Goal: Task Accomplishment & Management: Manage account settings

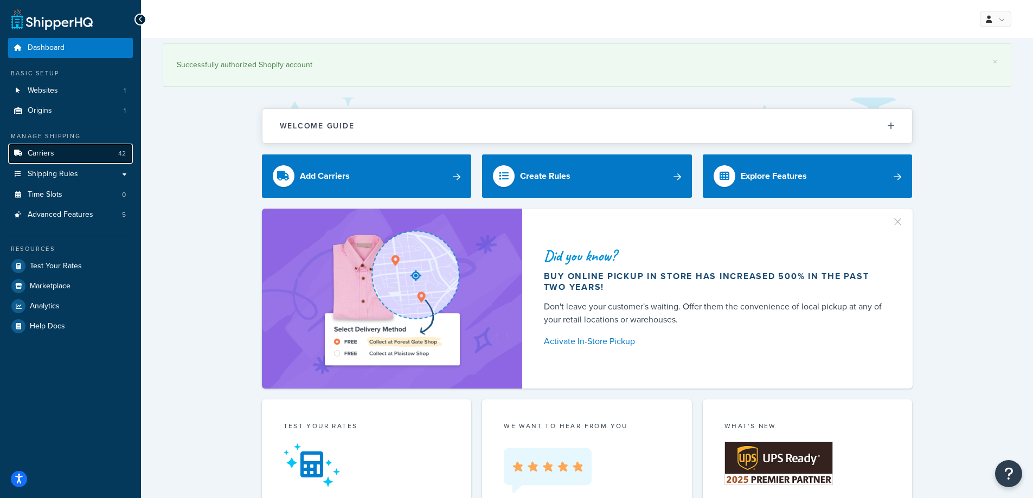
click at [71, 146] on link "Carriers 42" at bounding box center [70, 154] width 125 height 20
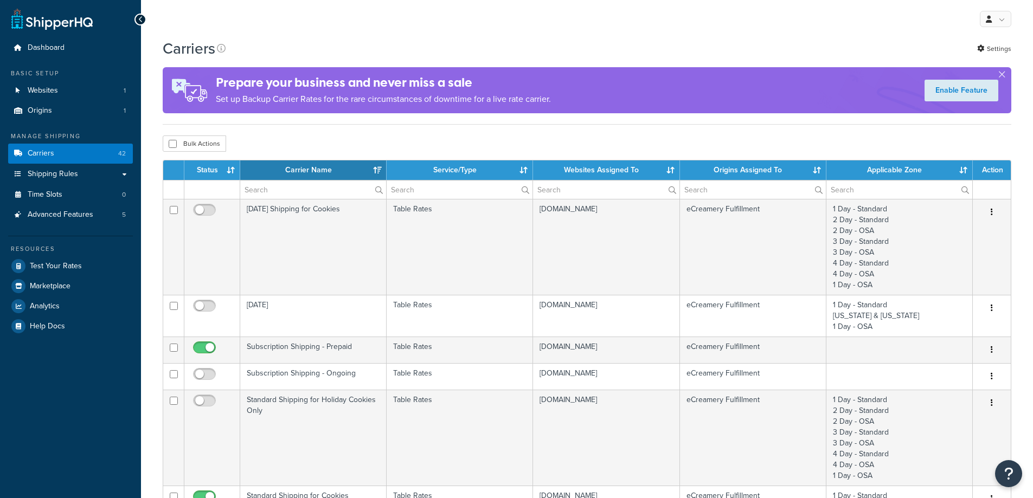
select select "15"
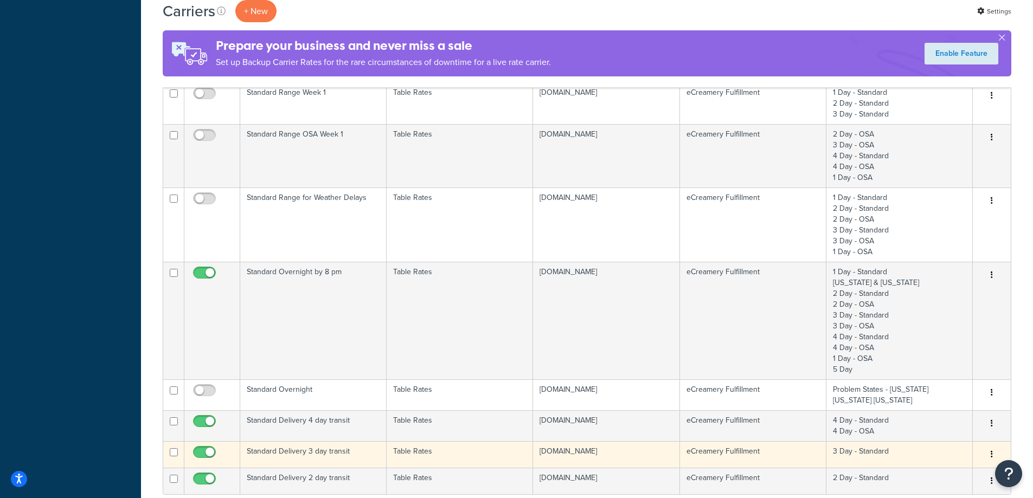
scroll to position [705, 0]
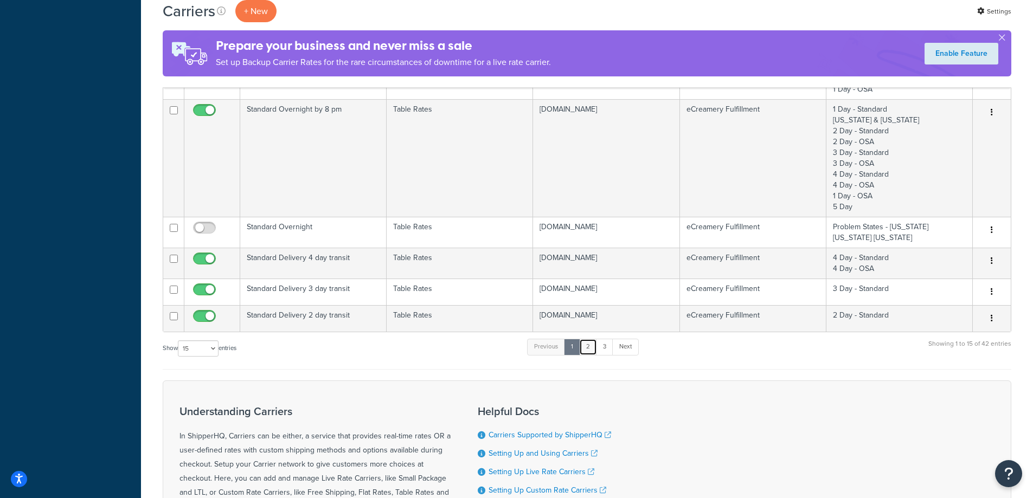
click at [586, 346] on link "2" at bounding box center [588, 347] width 18 height 16
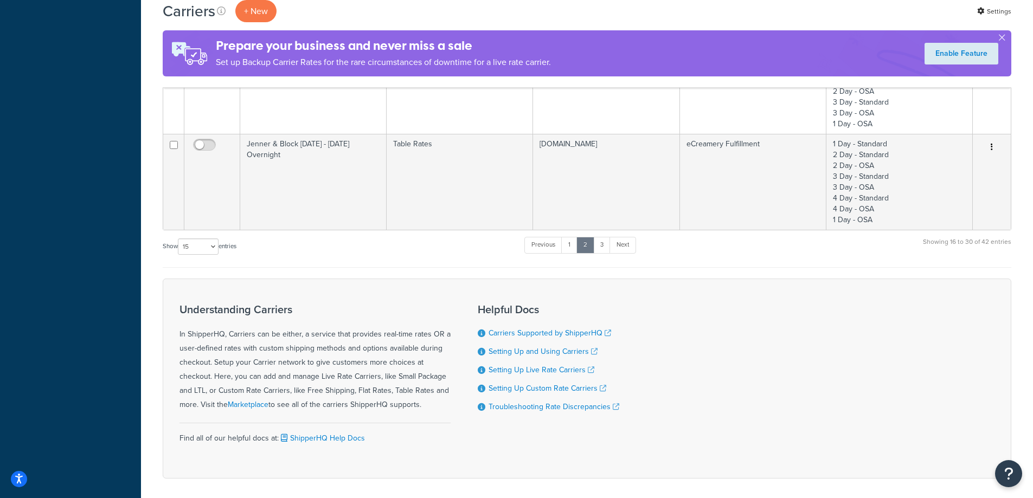
scroll to position [434, 0]
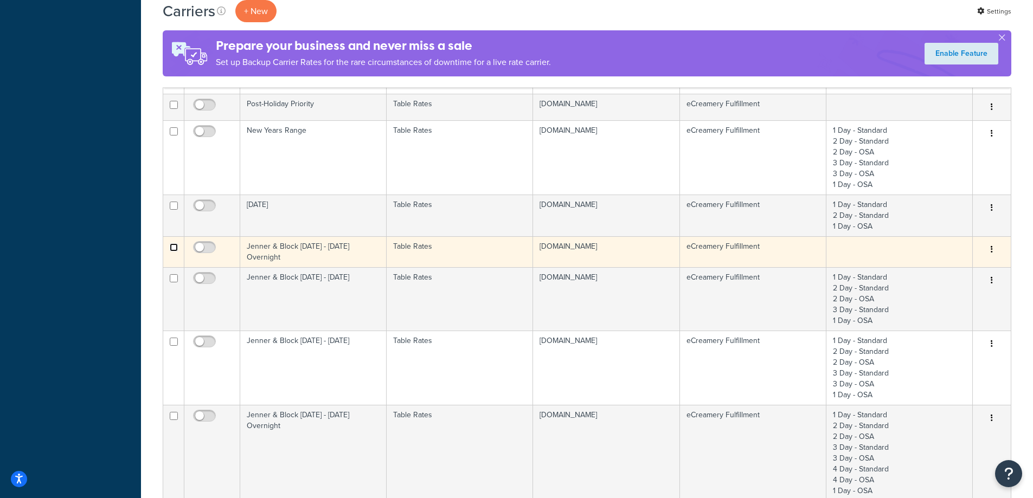
click at [173, 250] on input "checkbox" at bounding box center [174, 247] width 8 height 8
checkbox input "true"
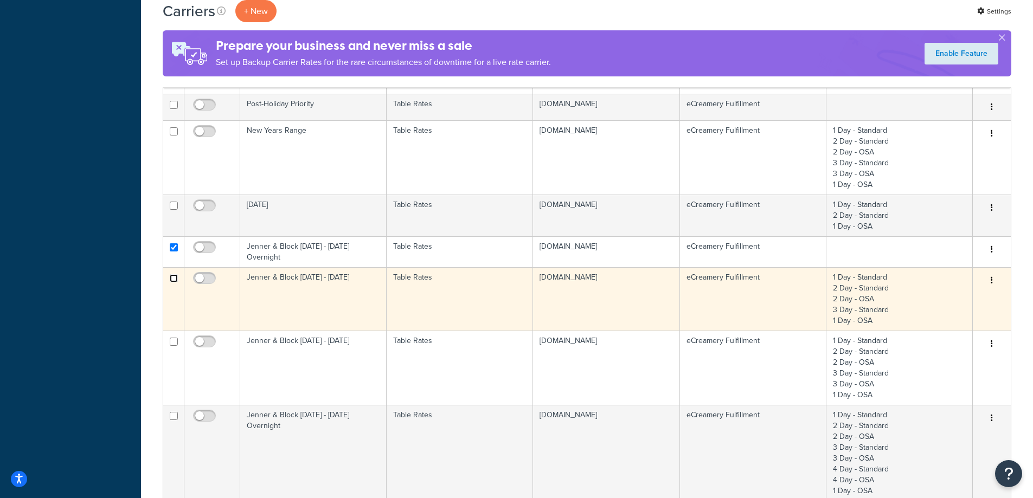
click at [173, 274] on input "checkbox" at bounding box center [174, 278] width 8 height 8
checkbox input "true"
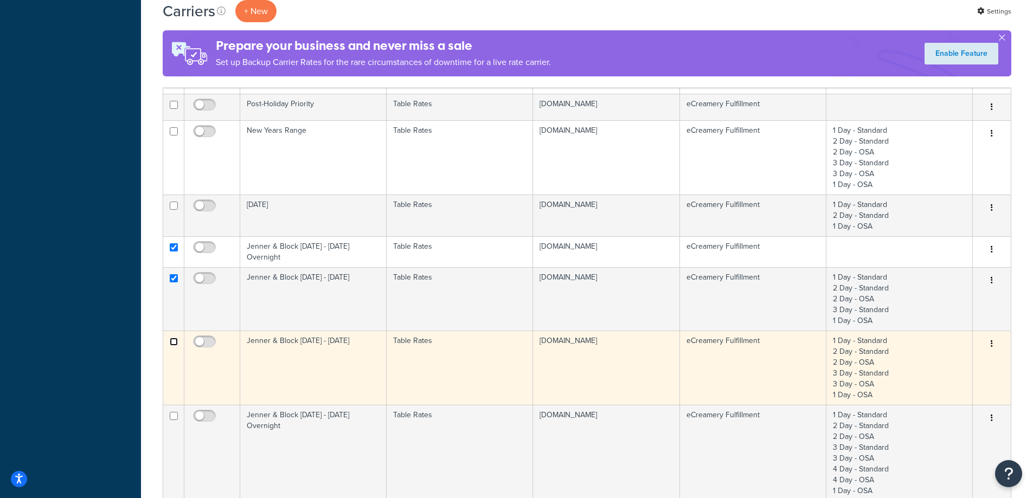
click at [172, 338] on input "checkbox" at bounding box center [174, 342] width 8 height 8
checkbox input "true"
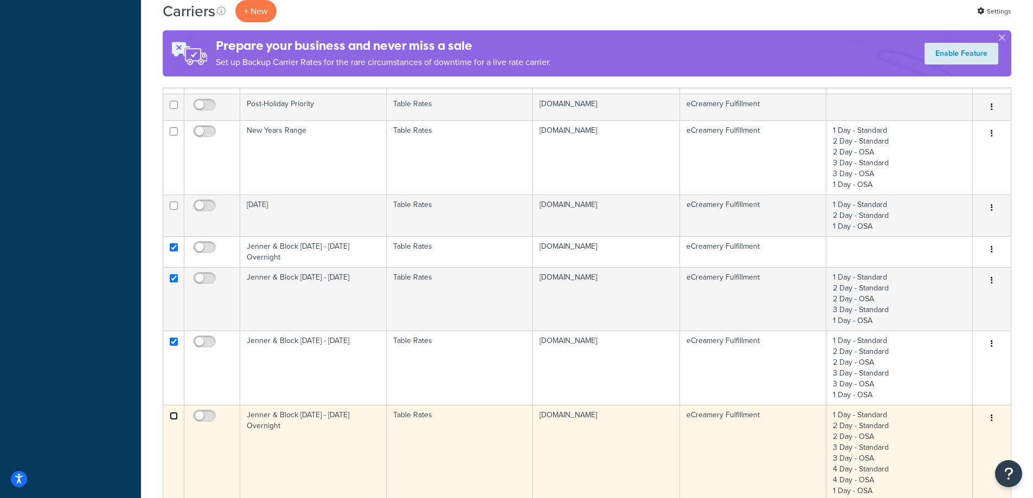
click at [174, 412] on input "checkbox" at bounding box center [174, 416] width 8 height 8
checkbox input "true"
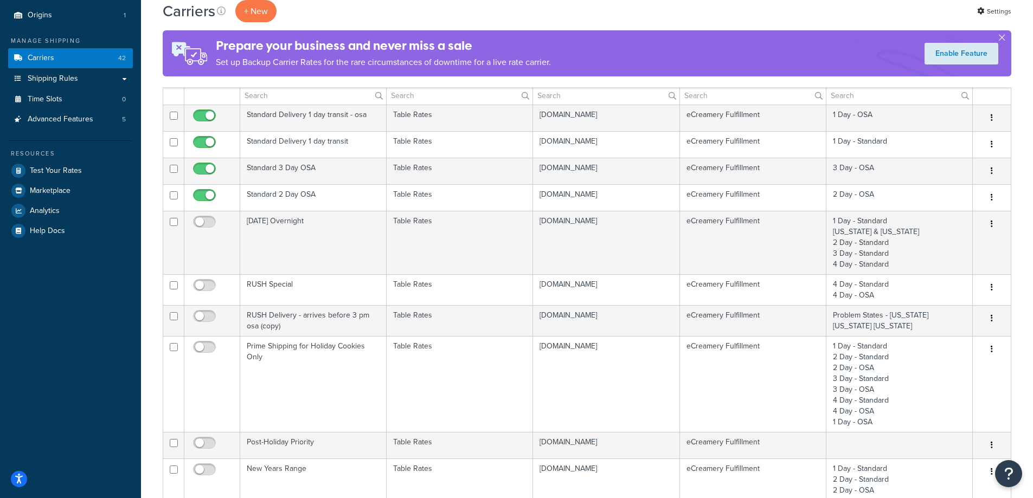
scroll to position [0, 0]
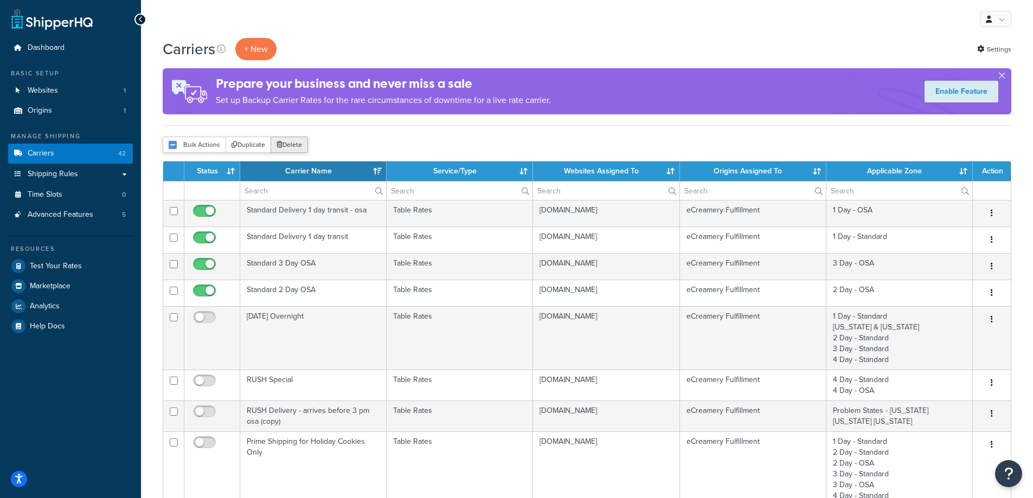
click at [292, 142] on button "Delete" at bounding box center [288, 145] width 37 height 16
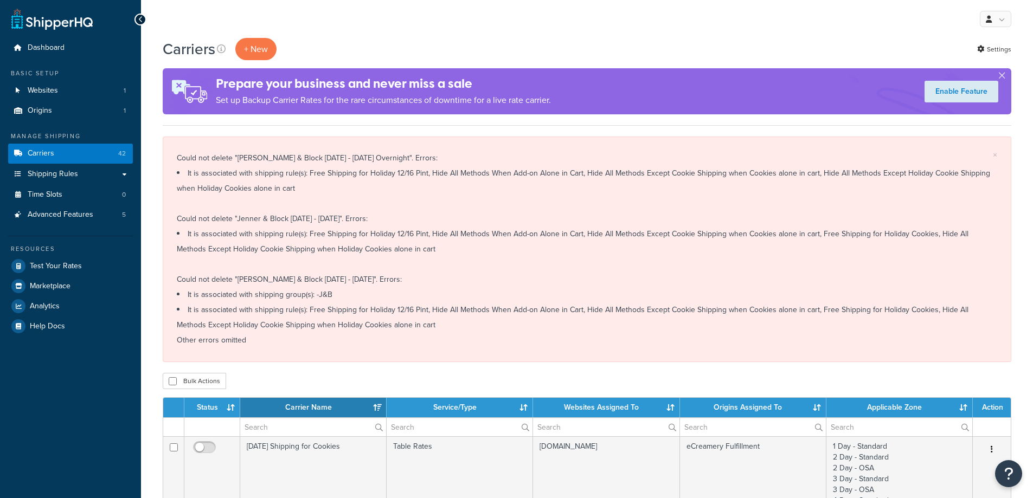
select select "15"
click at [491, 377] on div "Bulk Actions Duplicate Delete" at bounding box center [587, 381] width 848 height 16
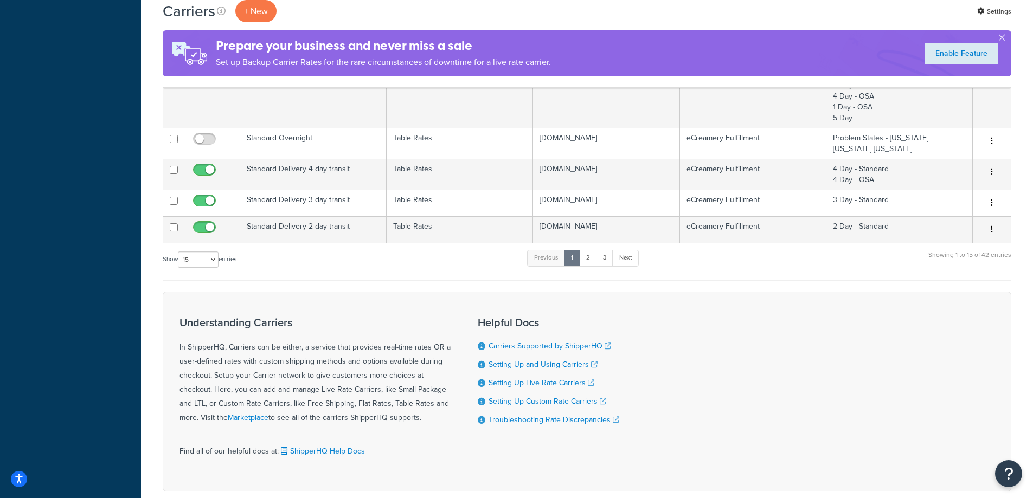
scroll to position [1088, 0]
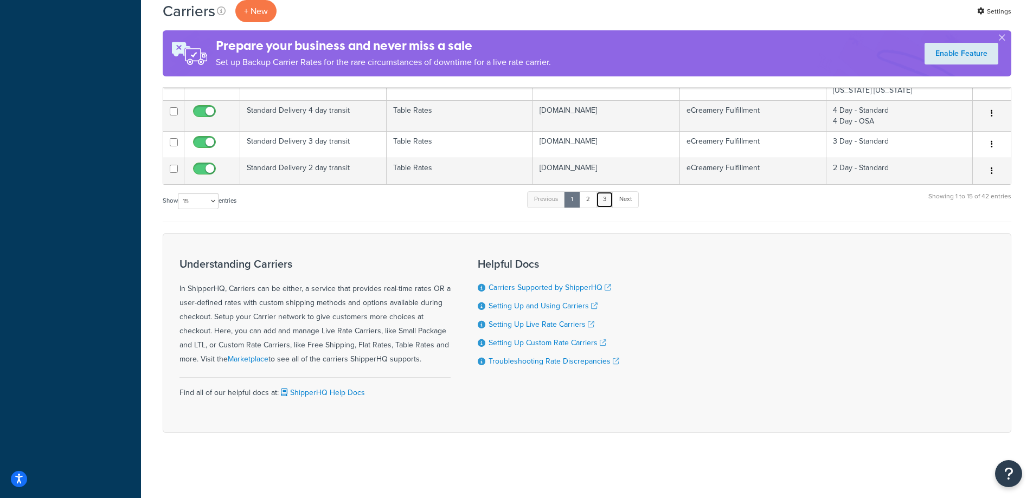
click at [605, 202] on link "3" at bounding box center [604, 199] width 17 height 16
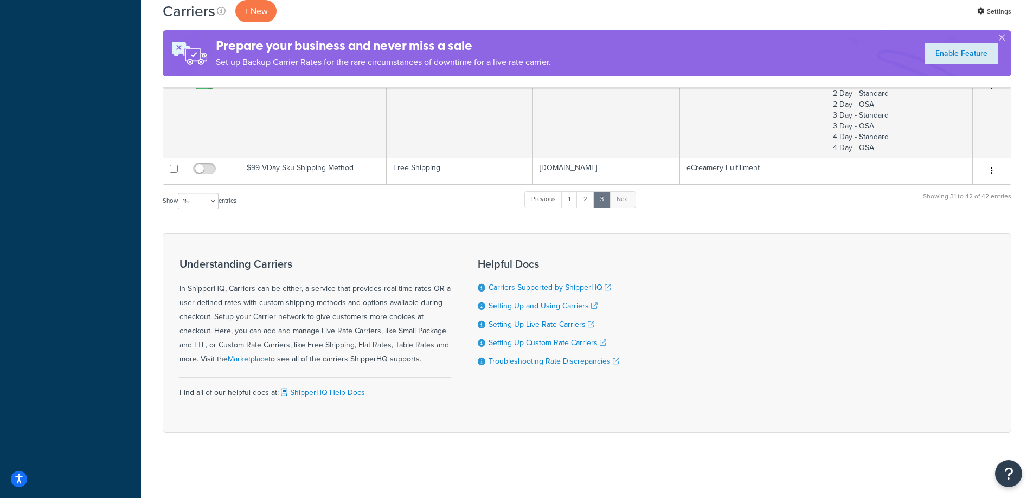
click at [749, 278] on div "Understanding Carriers In ShipperHQ, Carriers can be either, a service that pro…" at bounding box center [587, 333] width 848 height 200
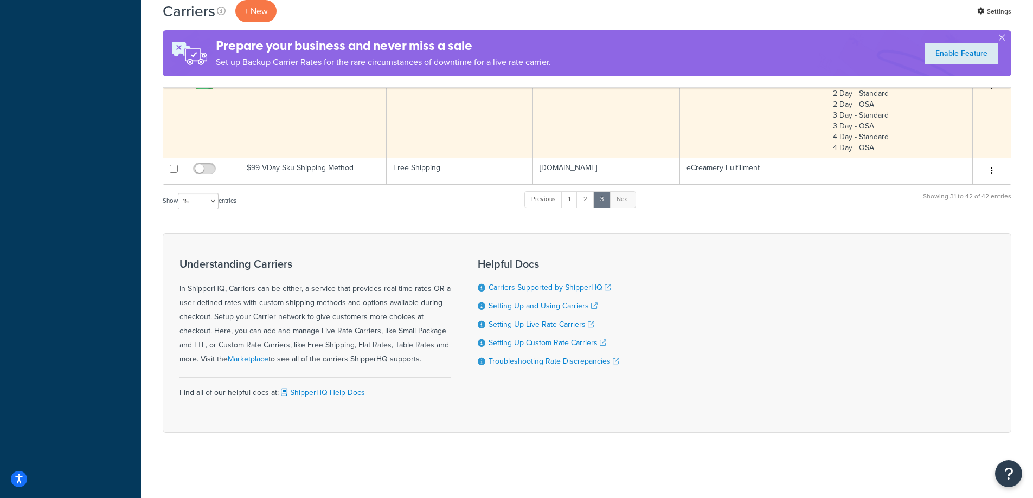
scroll to position [742, 0]
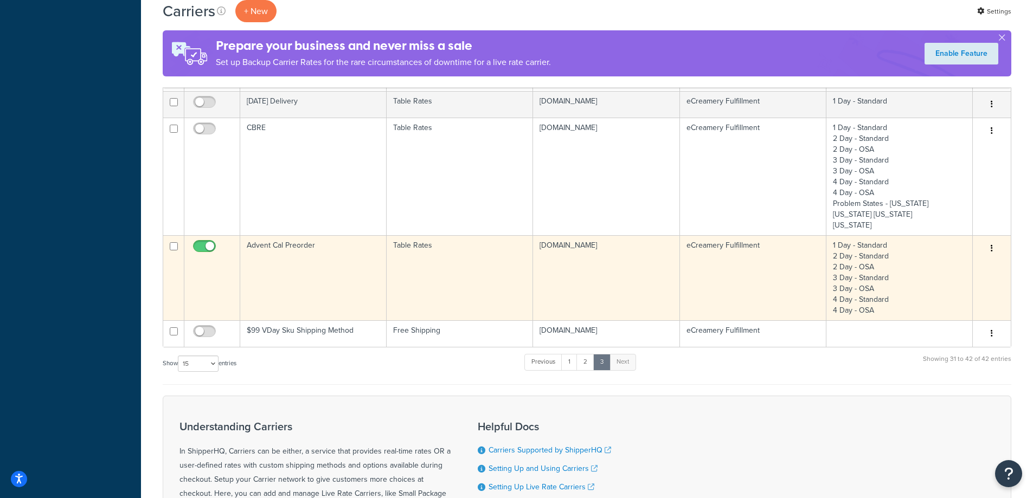
click at [291, 286] on td "Advent Cal Preorder" at bounding box center [313, 277] width 146 height 85
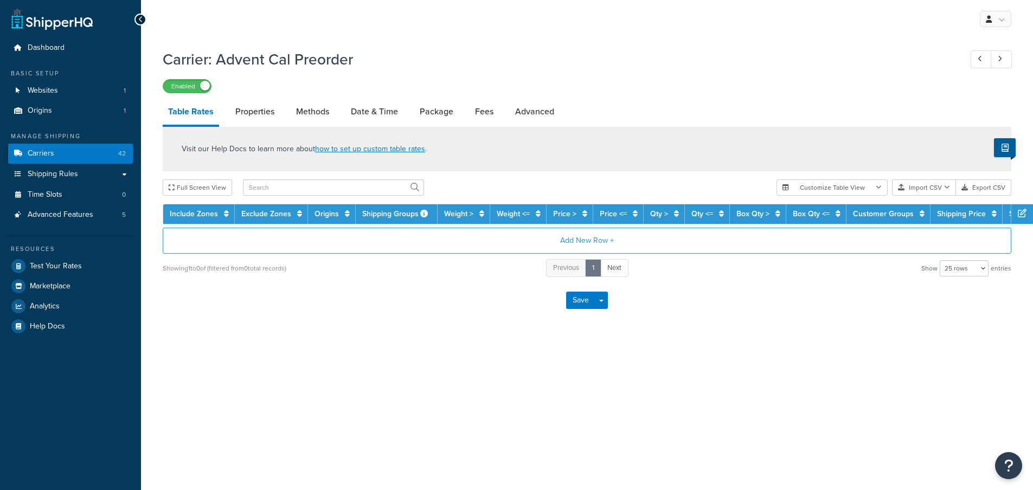
select select "25"
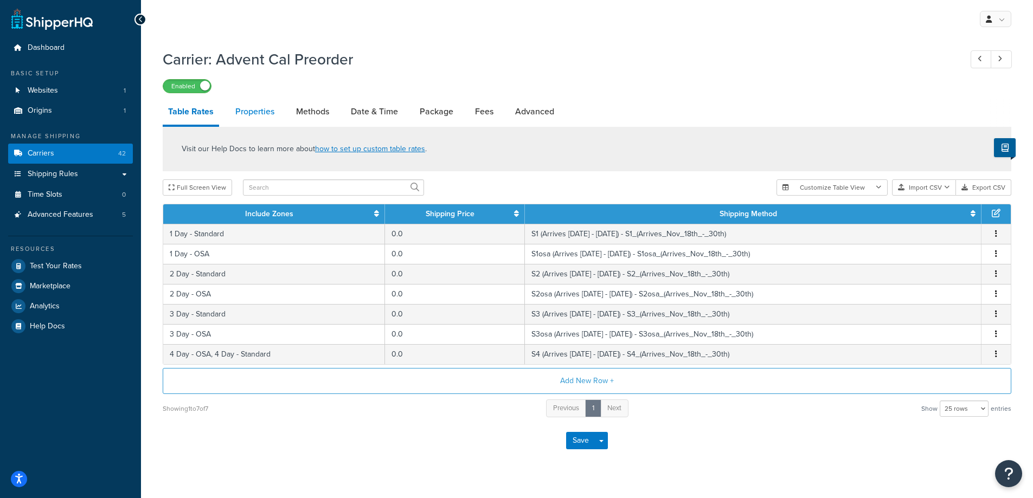
click at [259, 115] on link "Properties" at bounding box center [255, 112] width 50 height 26
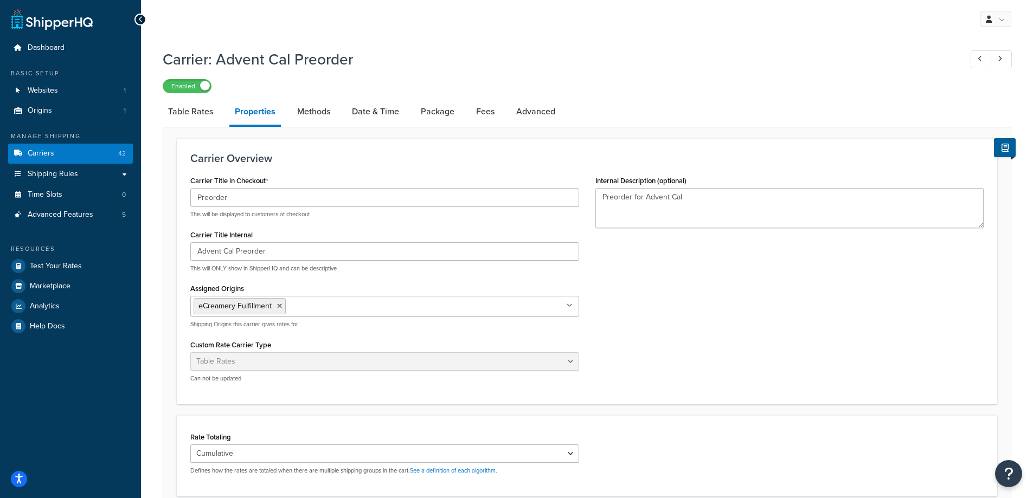
click at [815, 351] on div "Carrier Title in Checkout Preorder This will be displayed to customers at check…" at bounding box center [586, 282] width 809 height 218
click at [313, 109] on link "Methods" at bounding box center [314, 112] width 44 height 26
select select "25"
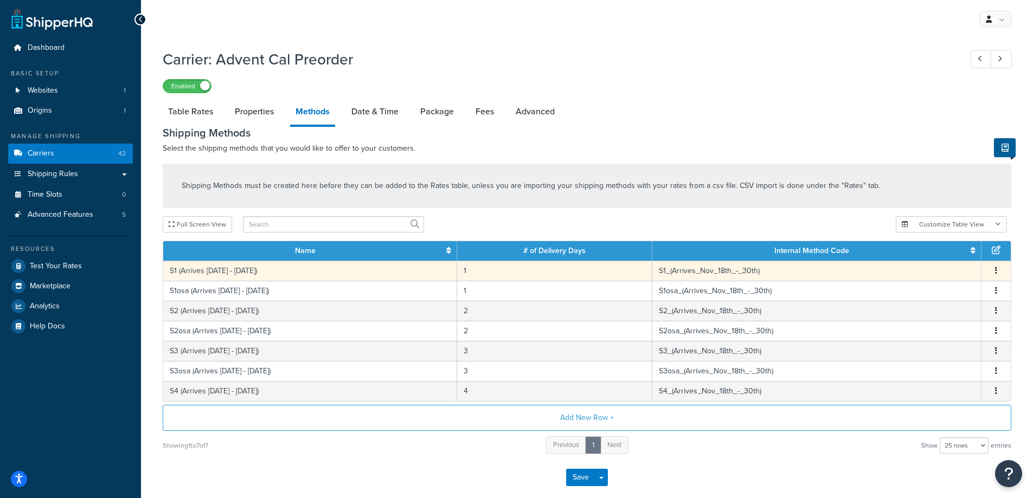
click at [286, 275] on td "S1 (Arrives Nov 17th - 29th)" at bounding box center [310, 271] width 294 height 20
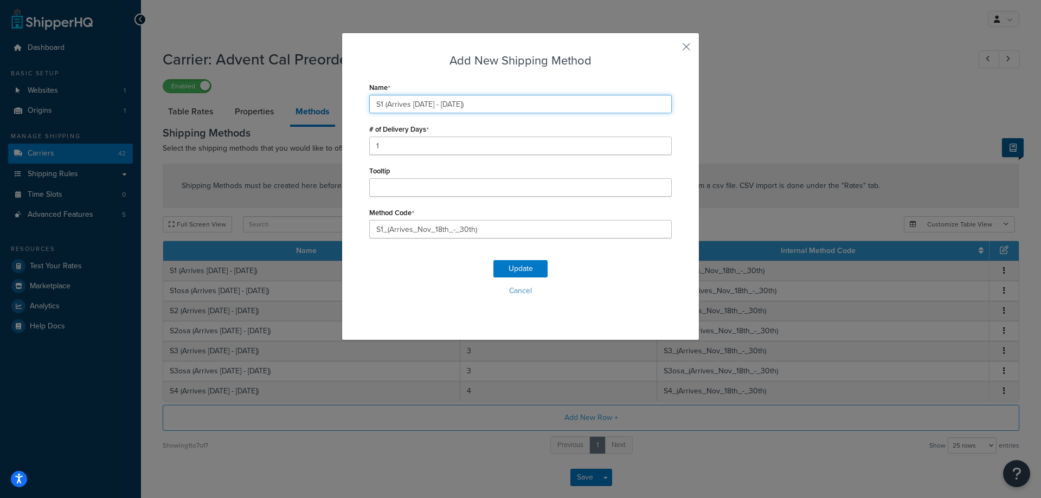
drag, startPoint x: 379, startPoint y: 105, endPoint x: 570, endPoint y: 103, distance: 190.8
click at [570, 103] on input "S1 (Arrives Nov 17th - 29th)" at bounding box center [520, 104] width 302 height 18
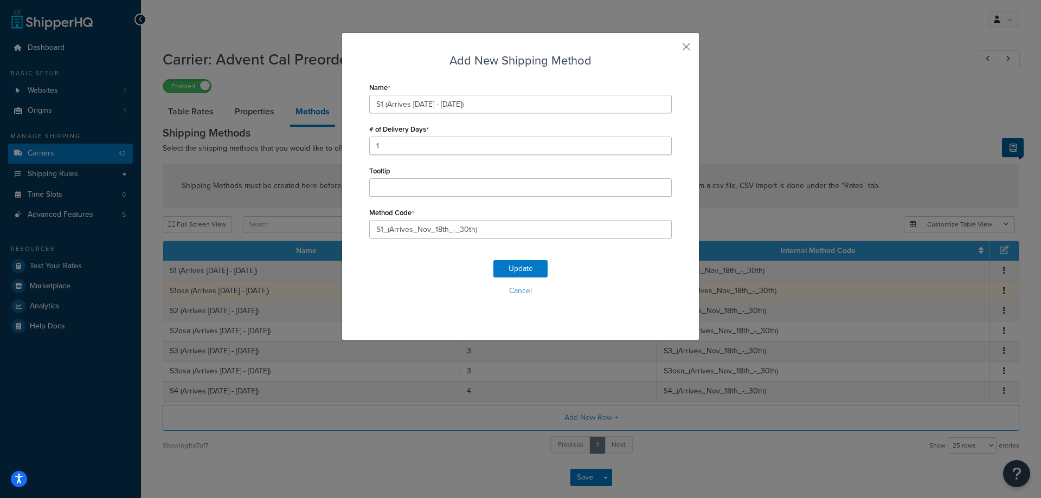
drag, startPoint x: 514, startPoint y: 292, endPoint x: 507, endPoint y: 292, distance: 7.1
click at [514, 292] on button "Cancel" at bounding box center [520, 291] width 302 height 16
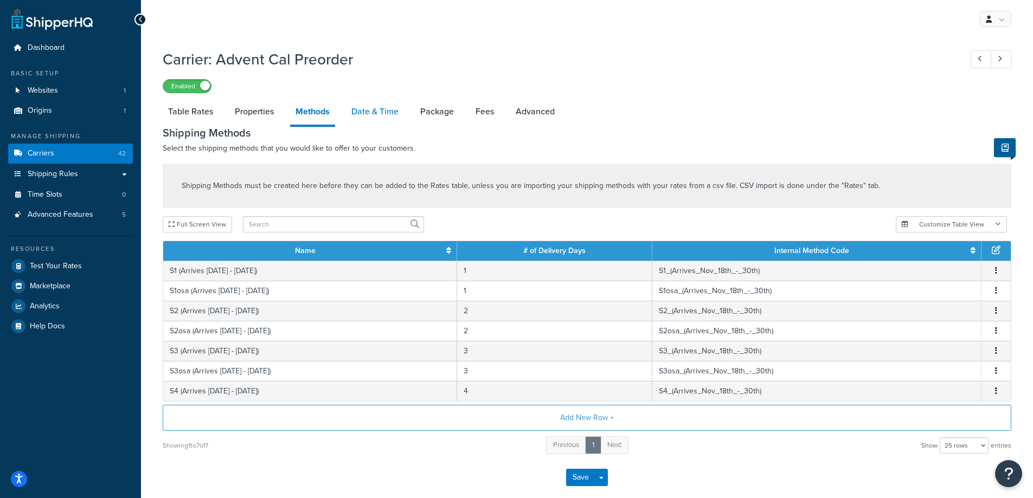
click at [376, 108] on link "Date & Time" at bounding box center [375, 112] width 58 height 26
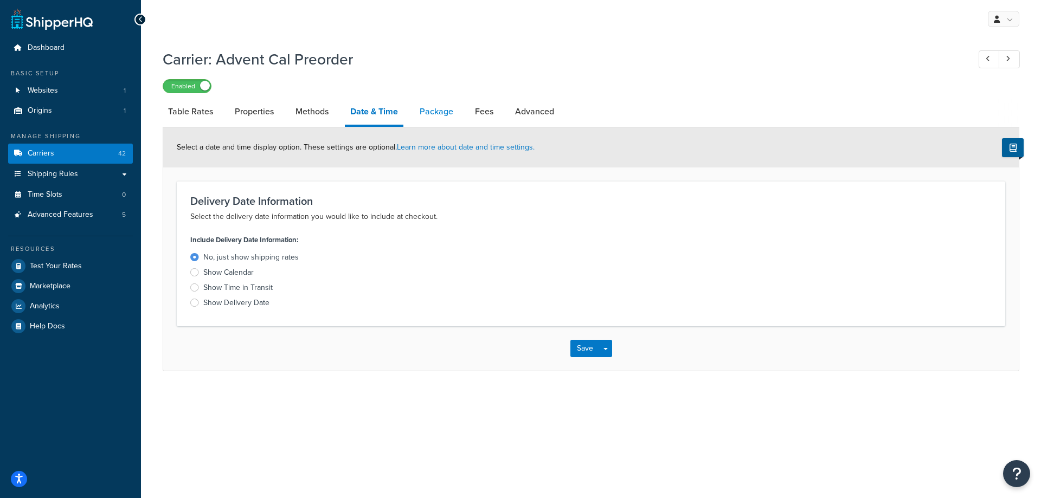
click at [433, 116] on link "Package" at bounding box center [436, 112] width 44 height 26
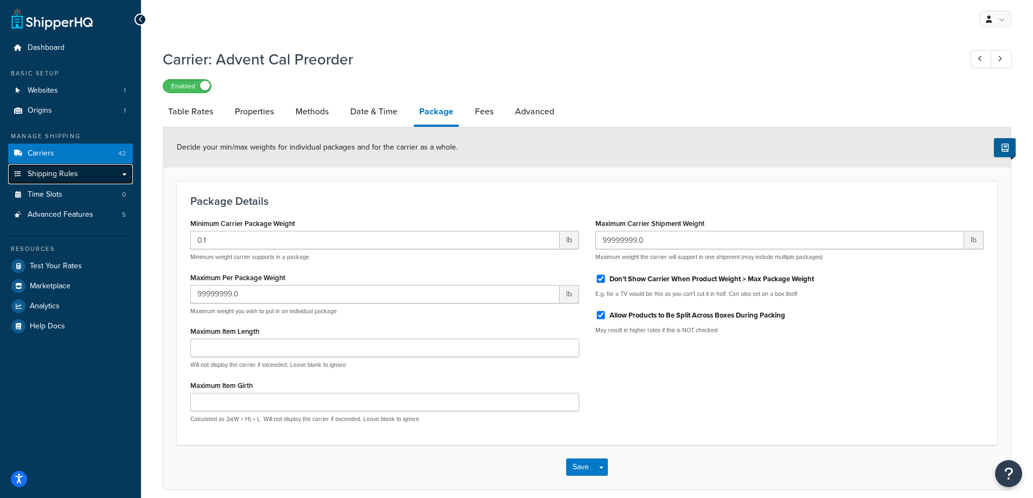
click at [91, 173] on link "Shipping Rules" at bounding box center [70, 174] width 125 height 20
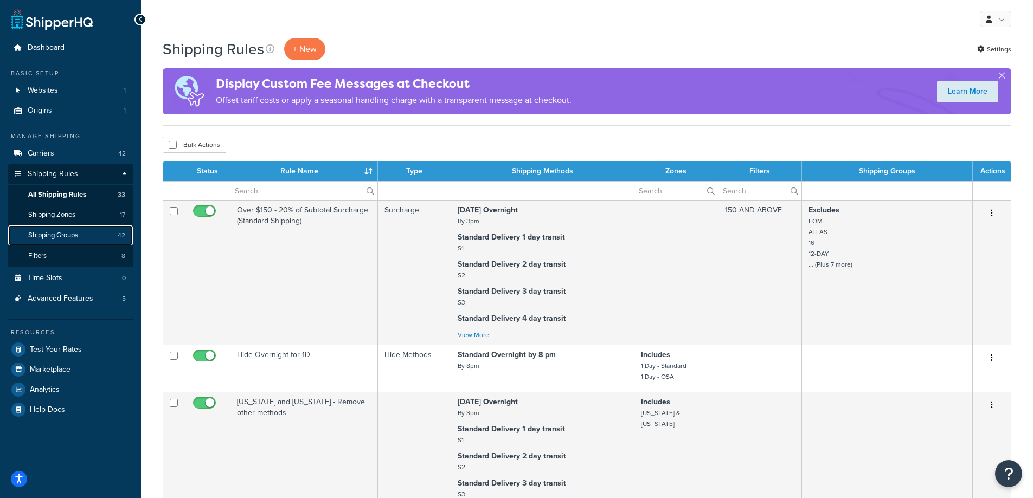
click at [66, 235] on span "Shipping Groups" at bounding box center [53, 235] width 50 height 9
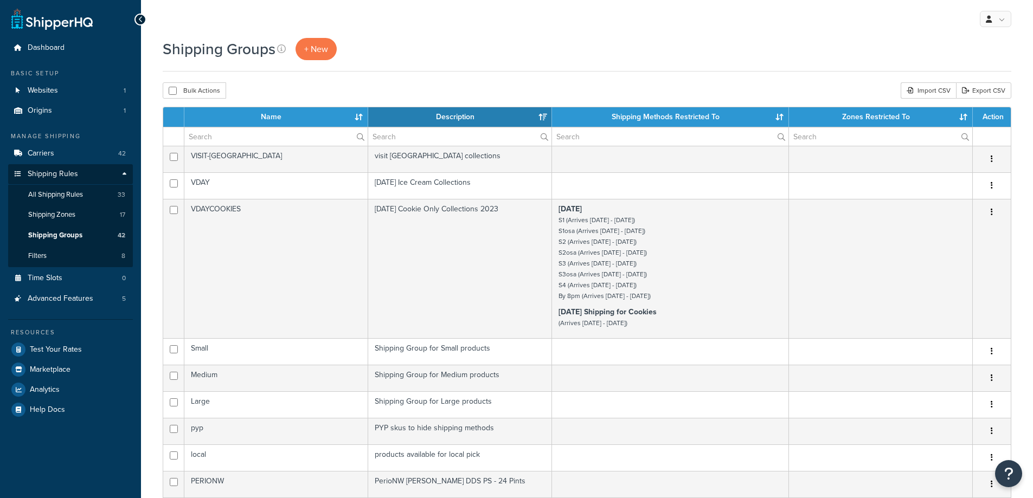
select select "15"
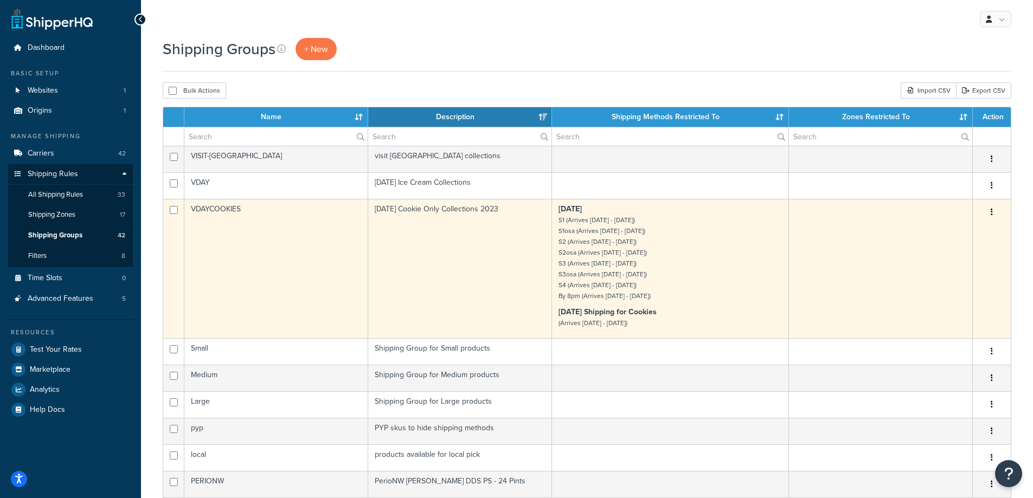
click at [255, 253] on td "VDAYCOOKIES" at bounding box center [276, 268] width 184 height 139
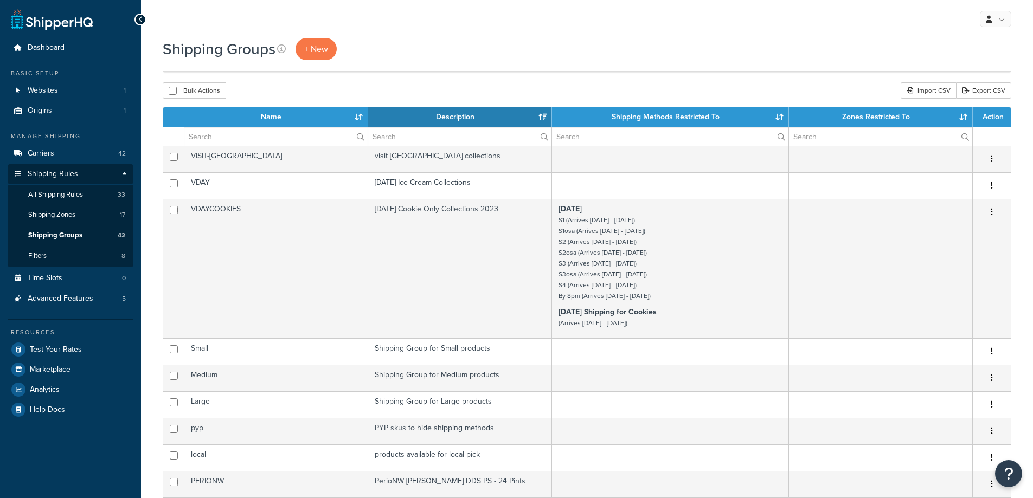
select select "15"
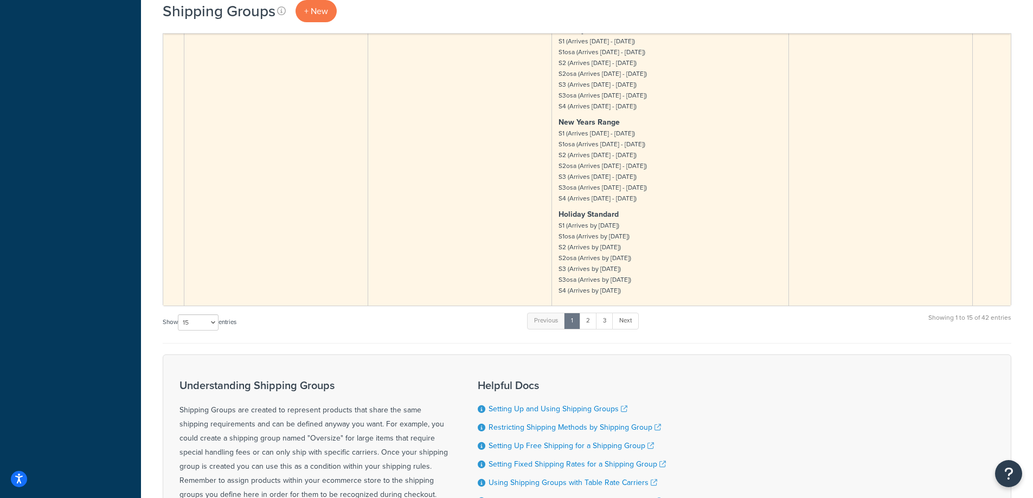
scroll to position [1220, 0]
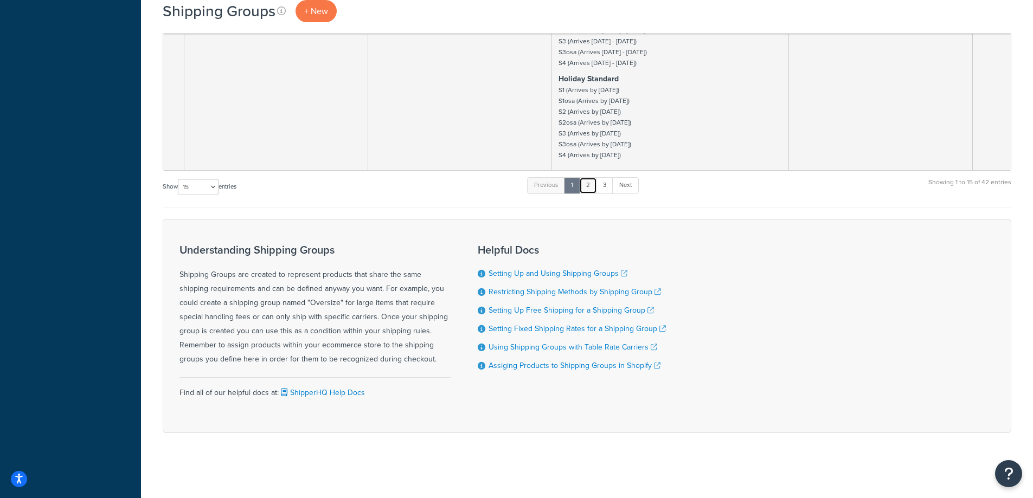
click at [591, 185] on link "2" at bounding box center [588, 185] width 18 height 16
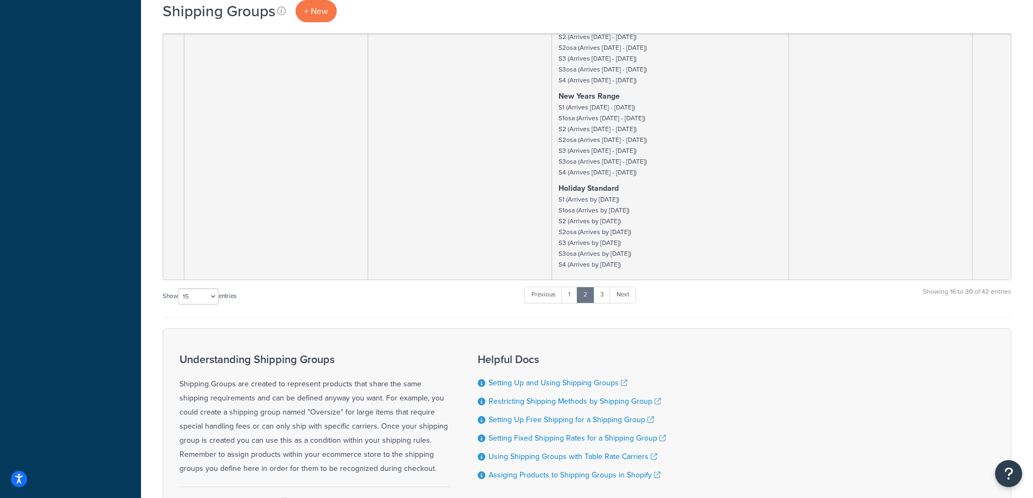
scroll to position [1573, 0]
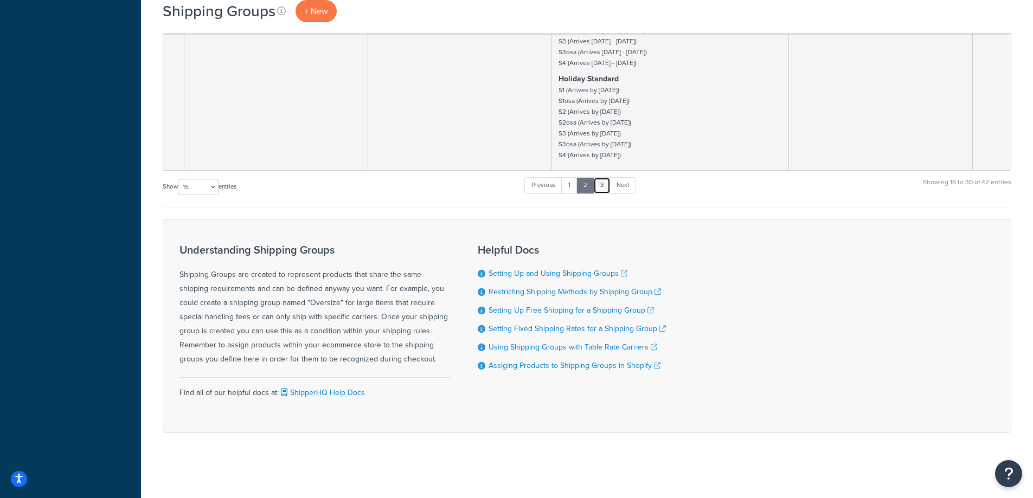
click at [603, 185] on link "3" at bounding box center [601, 185] width 17 height 16
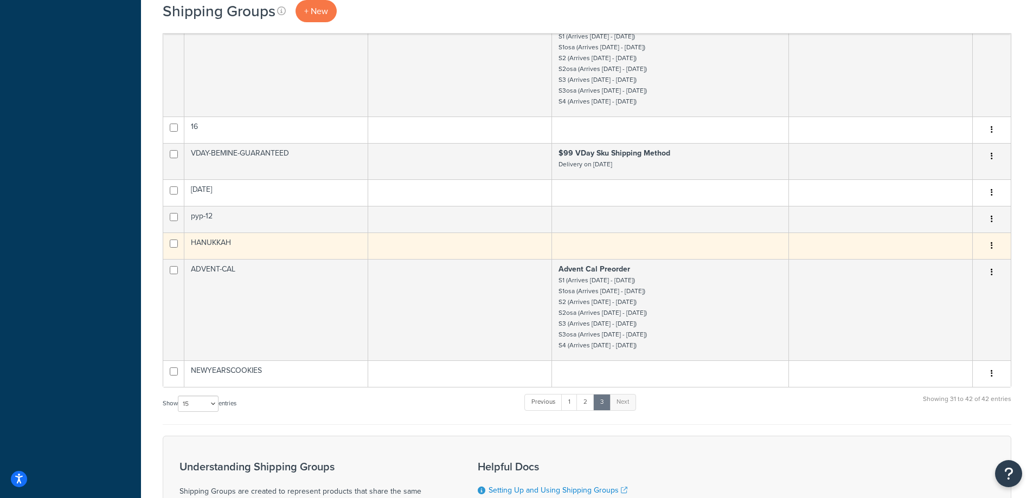
scroll to position [845, 0]
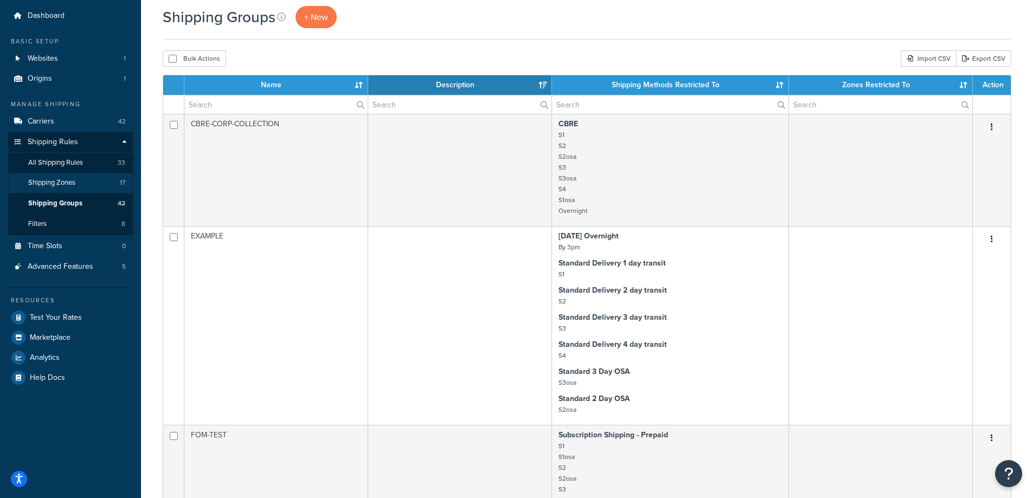
scroll to position [0, 0]
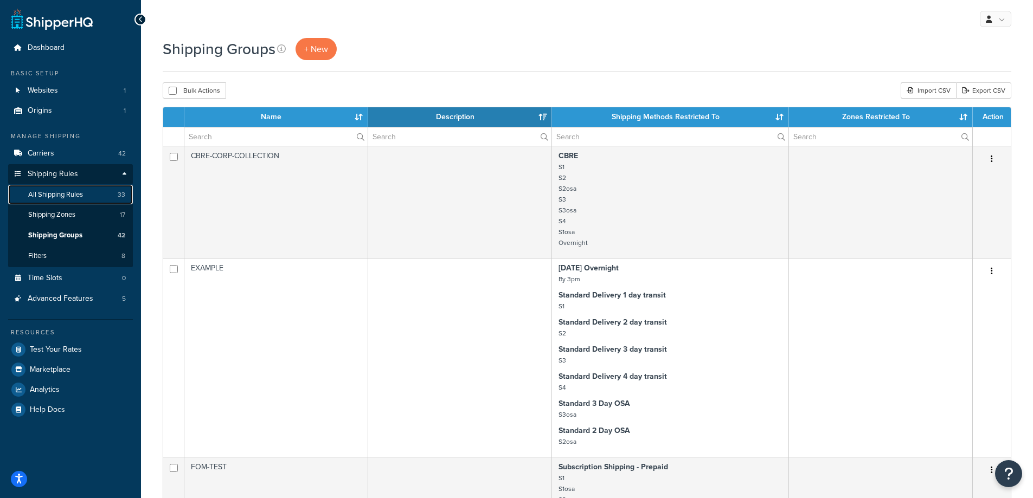
click at [54, 195] on span "All Shipping Rules" at bounding box center [55, 194] width 55 height 9
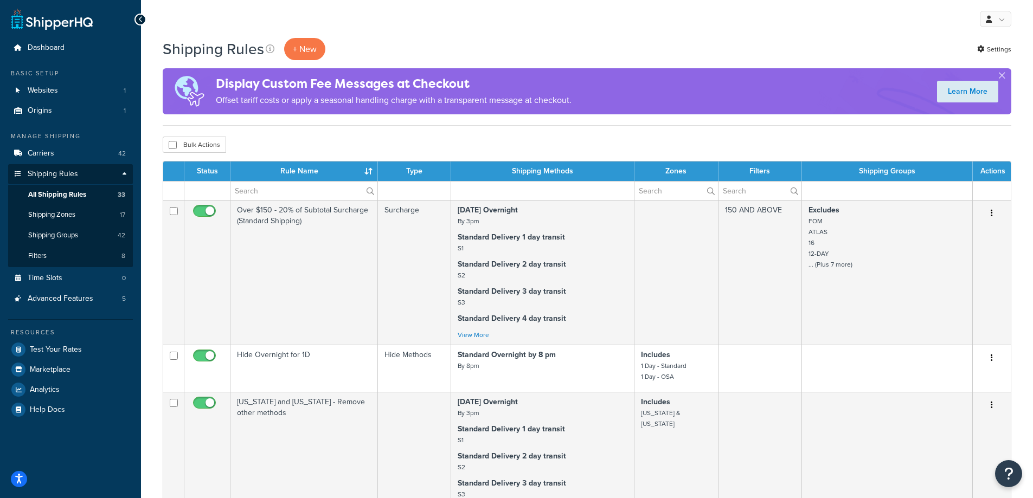
click at [390, 145] on div "Bulk Actions Duplicate Delete" at bounding box center [587, 145] width 848 height 16
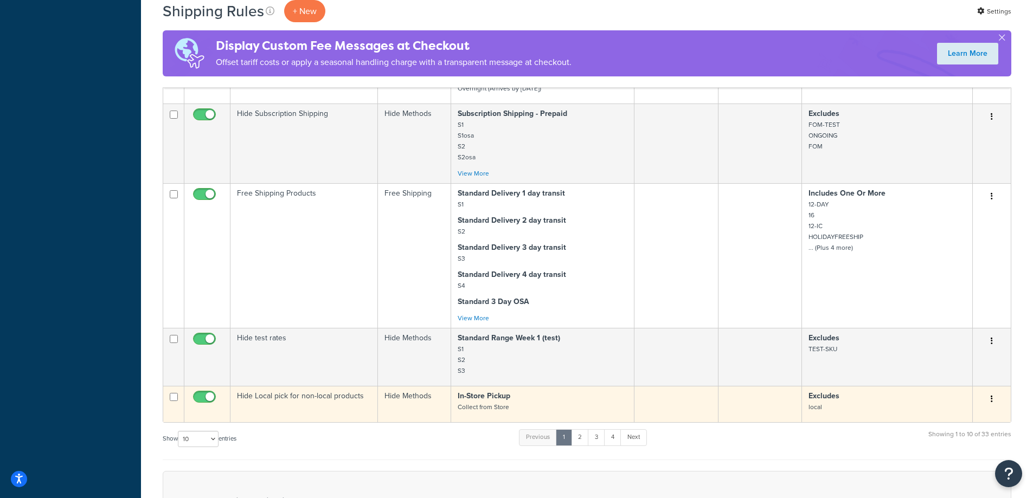
scroll to position [867, 0]
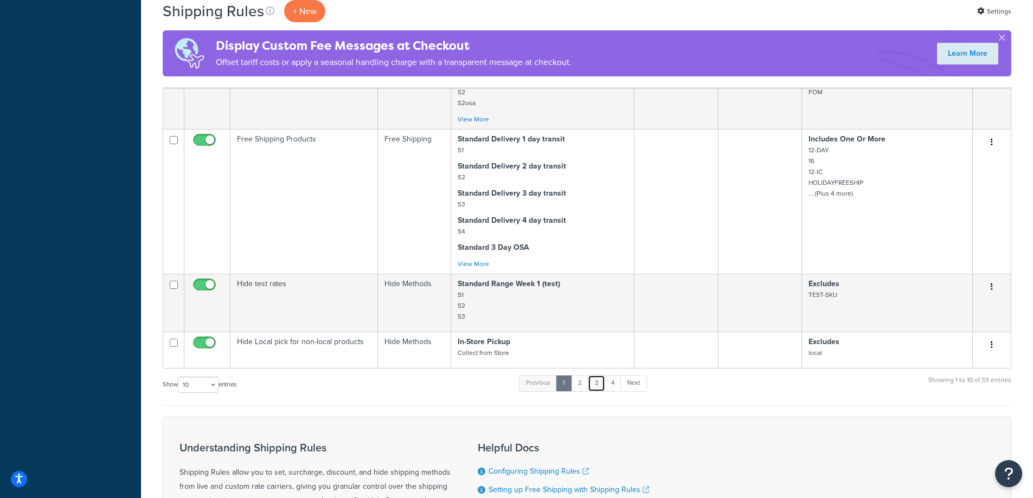
click at [596, 385] on link "3" at bounding box center [596, 383] width 17 height 16
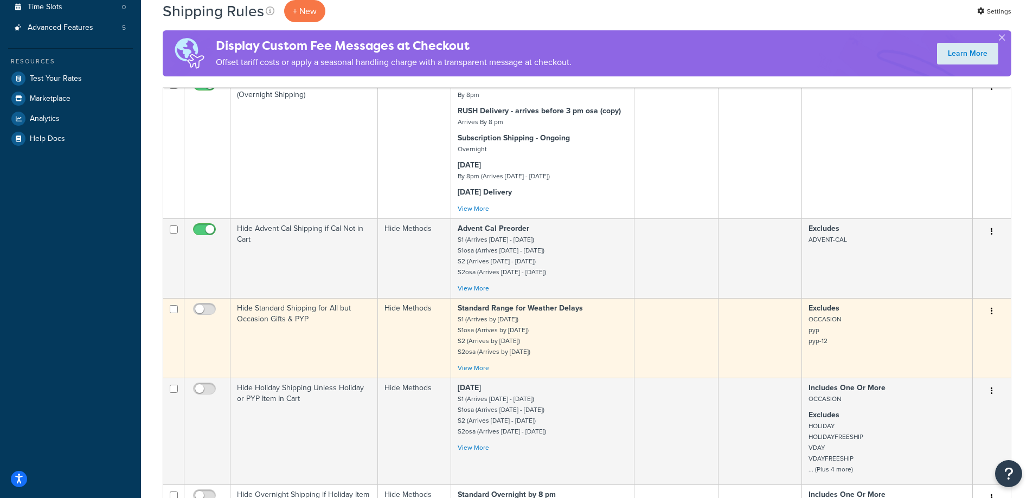
scroll to position [217, 0]
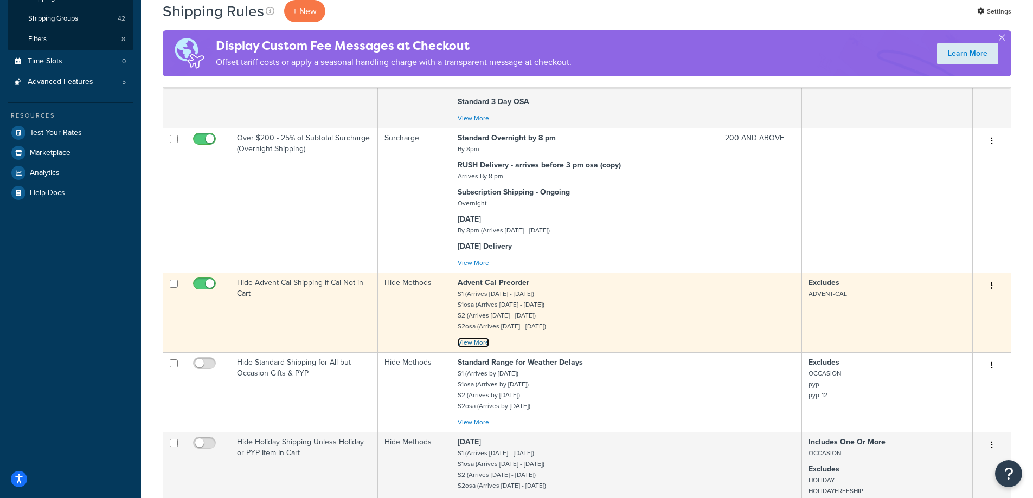
click at [472, 343] on link "View More" at bounding box center [472, 343] width 31 height 10
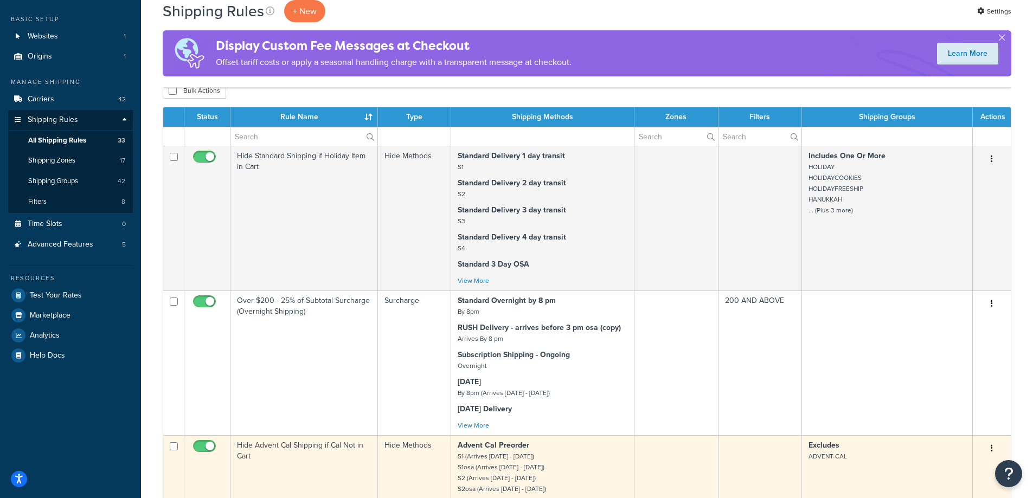
scroll to position [0, 0]
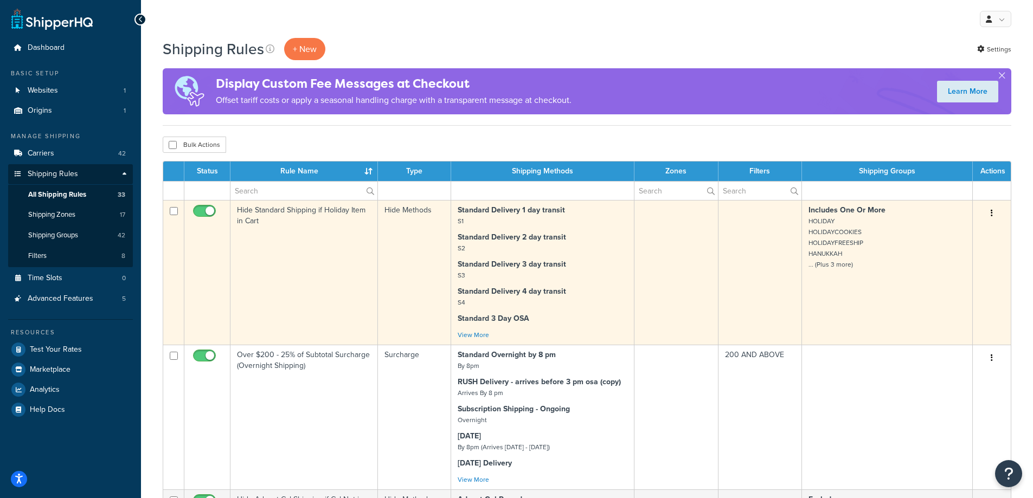
click at [588, 265] on p "Standard Delivery 3 day transit S3" at bounding box center [542, 270] width 170 height 22
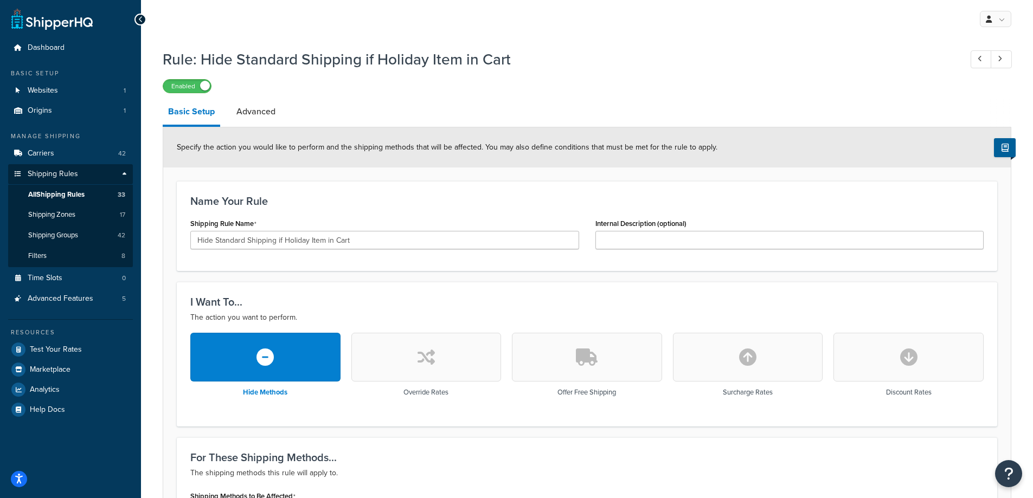
click at [428, 424] on div "I Want To... The action you want to perform. Hide Methods Override Rates Offer …" at bounding box center [587, 354] width 820 height 144
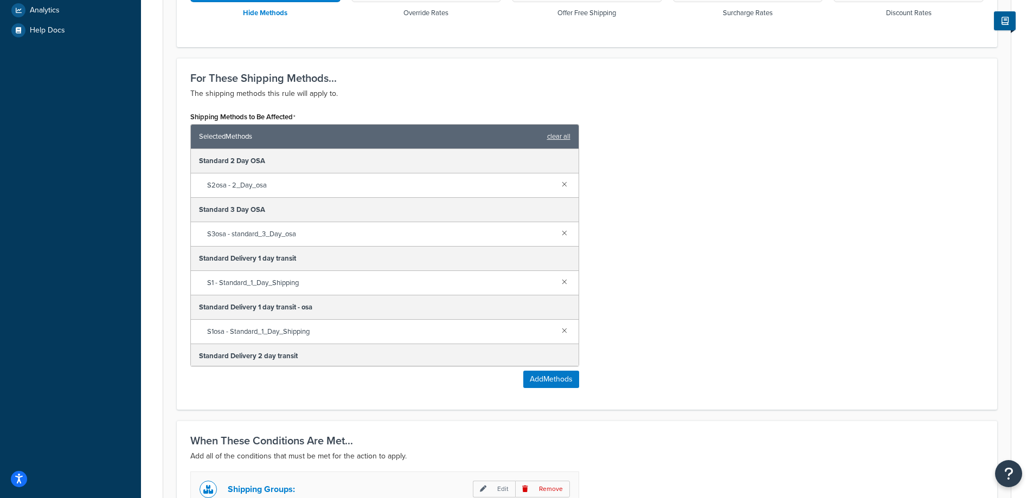
scroll to position [488, 0]
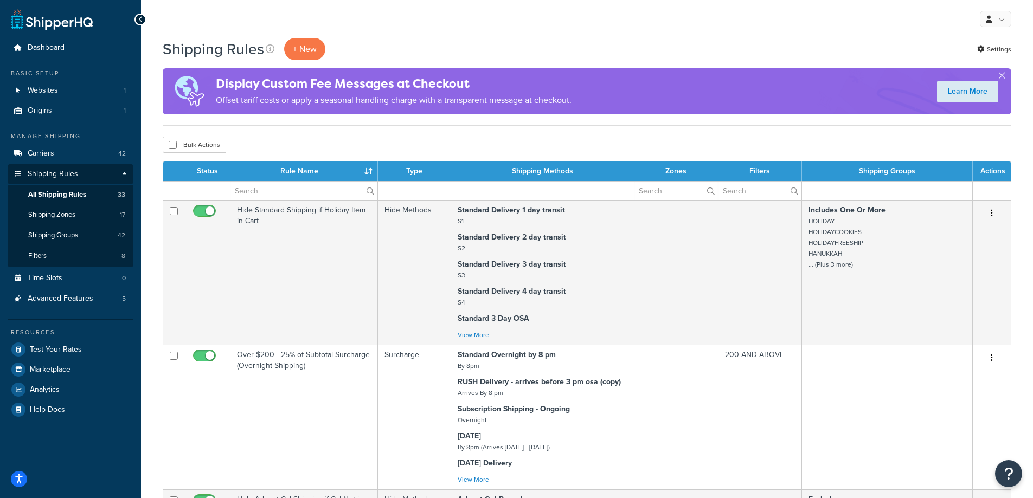
click at [427, 152] on div "Bulk Actions Duplicate Delete" at bounding box center [587, 145] width 848 height 16
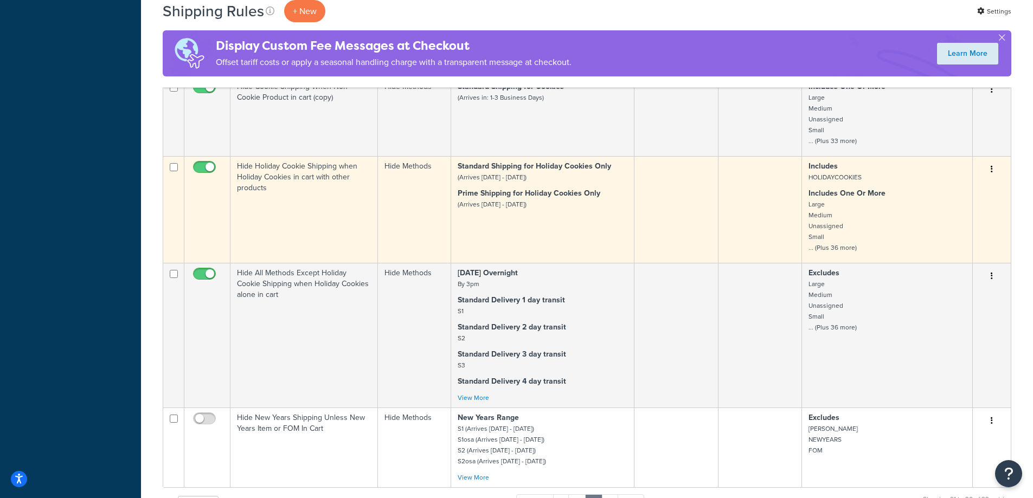
scroll to position [867, 0]
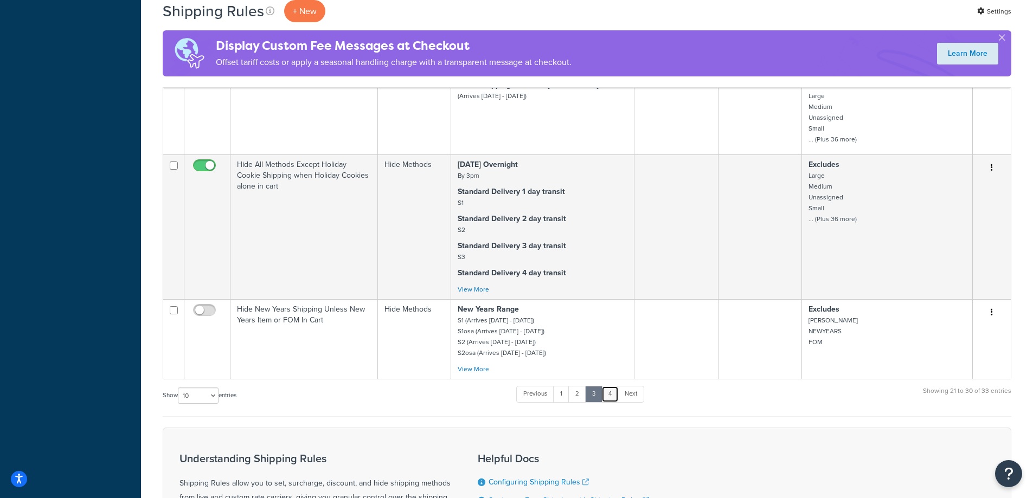
click at [611, 394] on link "4" at bounding box center [609, 394] width 17 height 16
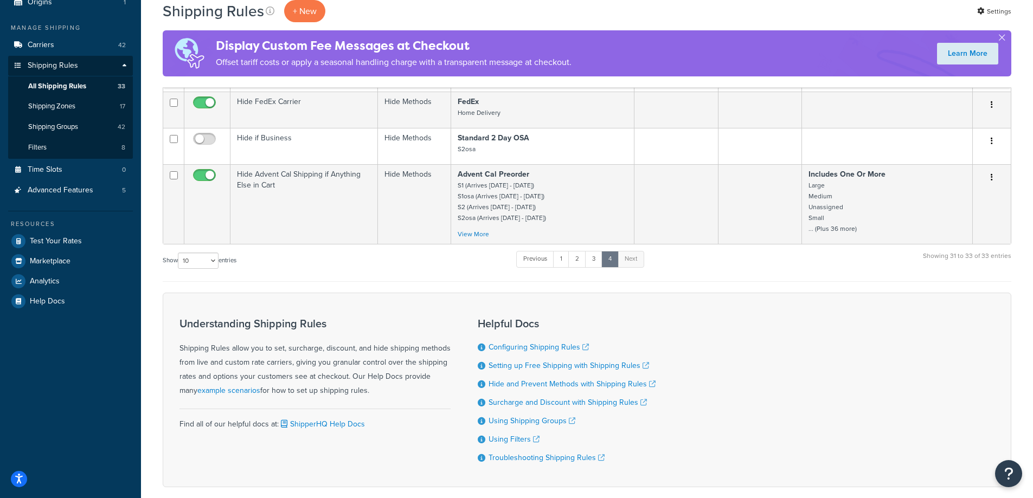
scroll to position [54, 0]
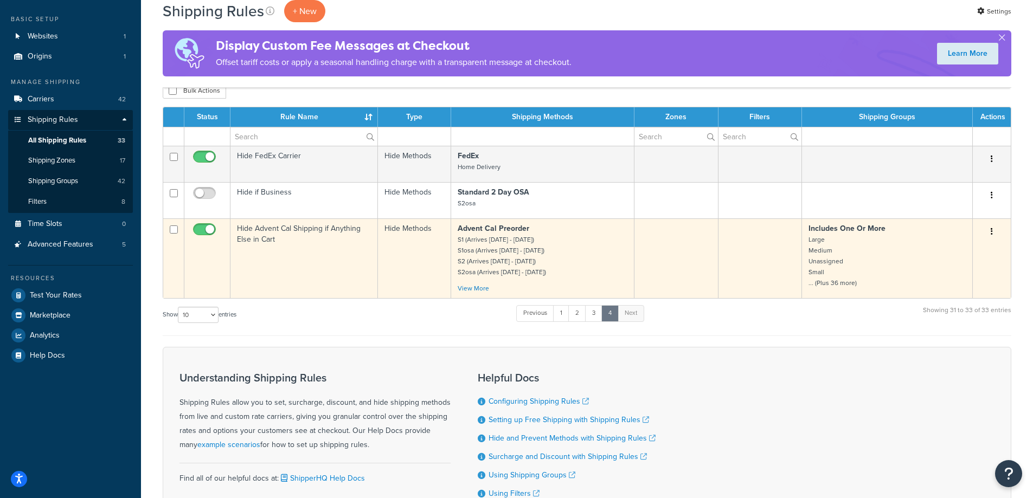
click at [324, 243] on td "Hide Advent Cal Shipping if Anything Else in Cart" at bounding box center [303, 258] width 147 height 80
click at [289, 257] on td "Hide Advent Cal Shipping if Anything Else in Cart" at bounding box center [303, 258] width 147 height 80
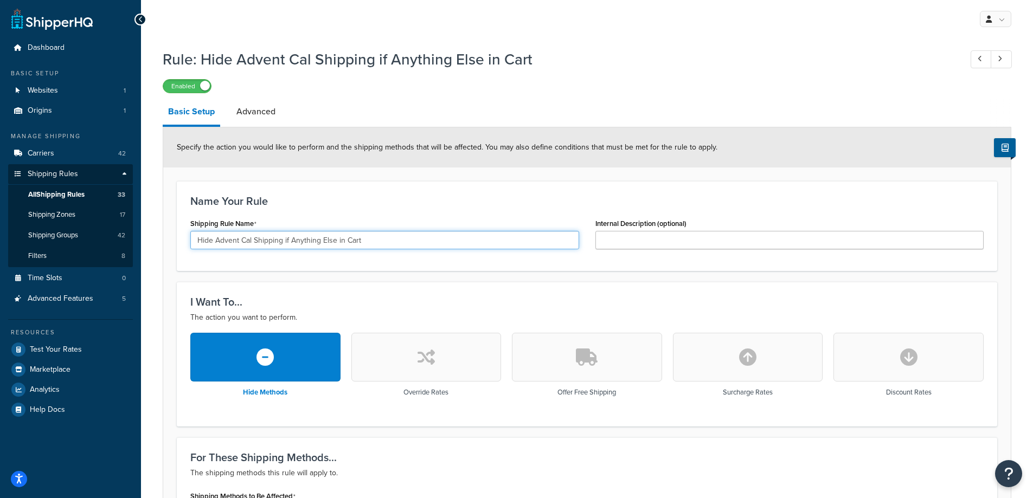
click at [332, 237] on input "Hide Advent Cal Shipping if Anything Else in Cart" at bounding box center [384, 240] width 389 height 18
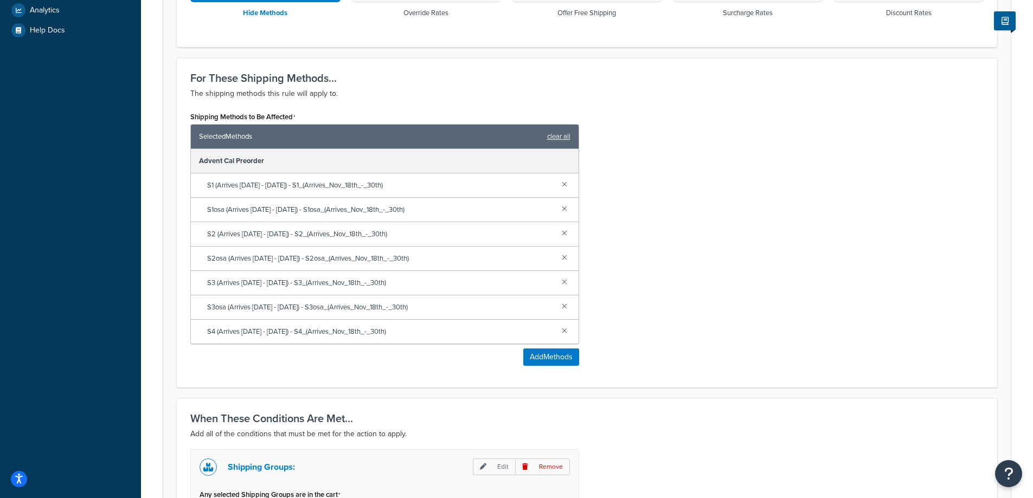
scroll to position [596, 0]
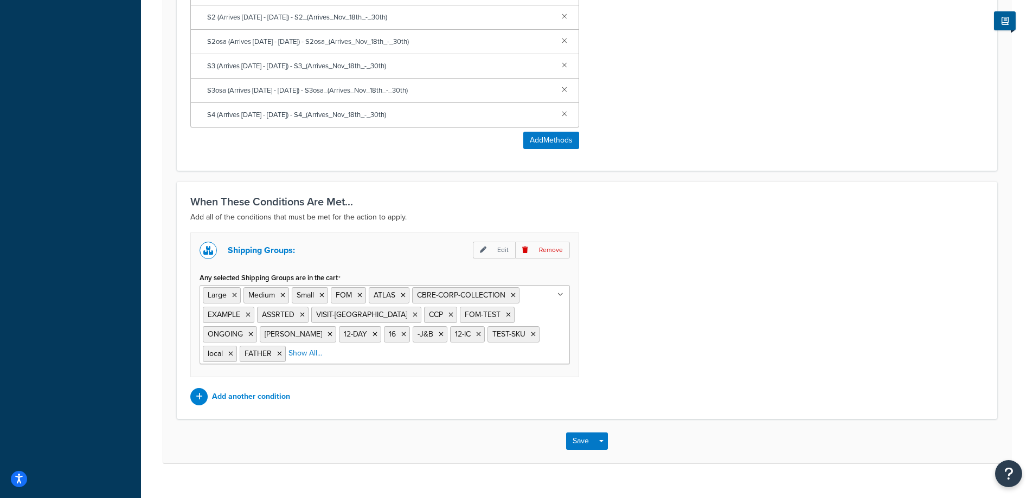
click at [399, 356] on ul "Large Medium Small FOM ATLAS CBRE-CORP-COLLECTION EXAMPLE ASSRTED VISIT-OMAHA C…" at bounding box center [384, 324] width 370 height 79
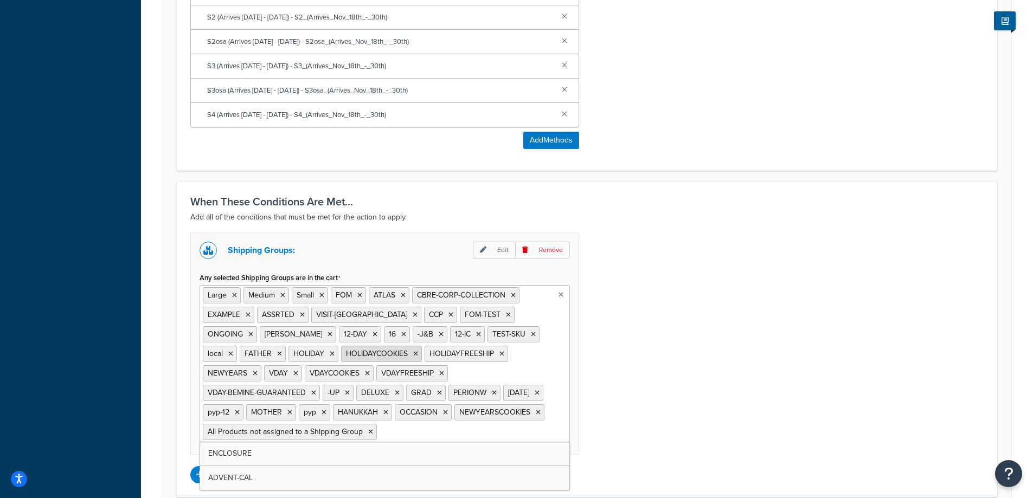
click at [346, 356] on span "HOLIDAYCOOKIES" at bounding box center [377, 353] width 62 height 11
click at [843, 327] on div "Shipping Groups: Edit Remove Any selected Shipping Groups are in the cart Large…" at bounding box center [586, 358] width 809 height 251
